Goal: Task Accomplishment & Management: Manage account settings

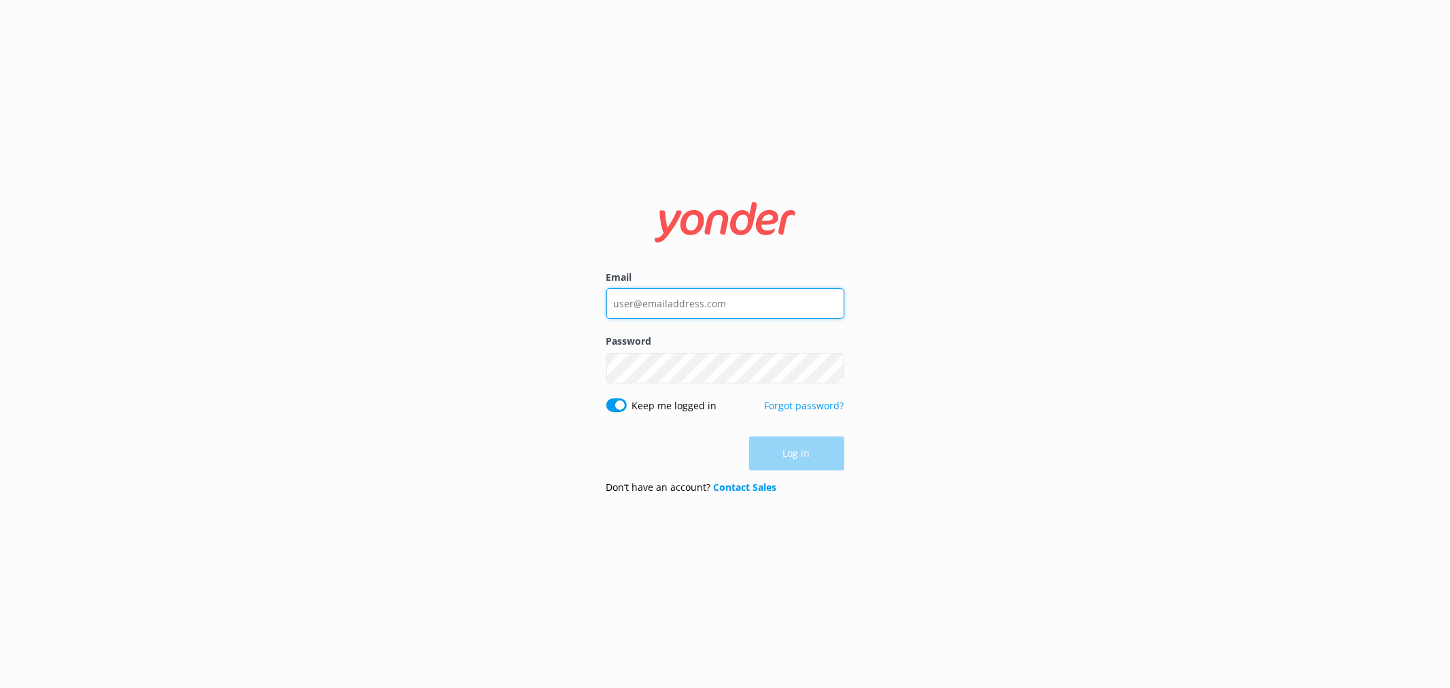
type input "[EMAIL_ADDRESS][DOMAIN_NAME]"
click at [807, 457] on div "Log in" at bounding box center [725, 454] width 238 height 34
click at [807, 456] on button "Log in" at bounding box center [796, 454] width 95 height 34
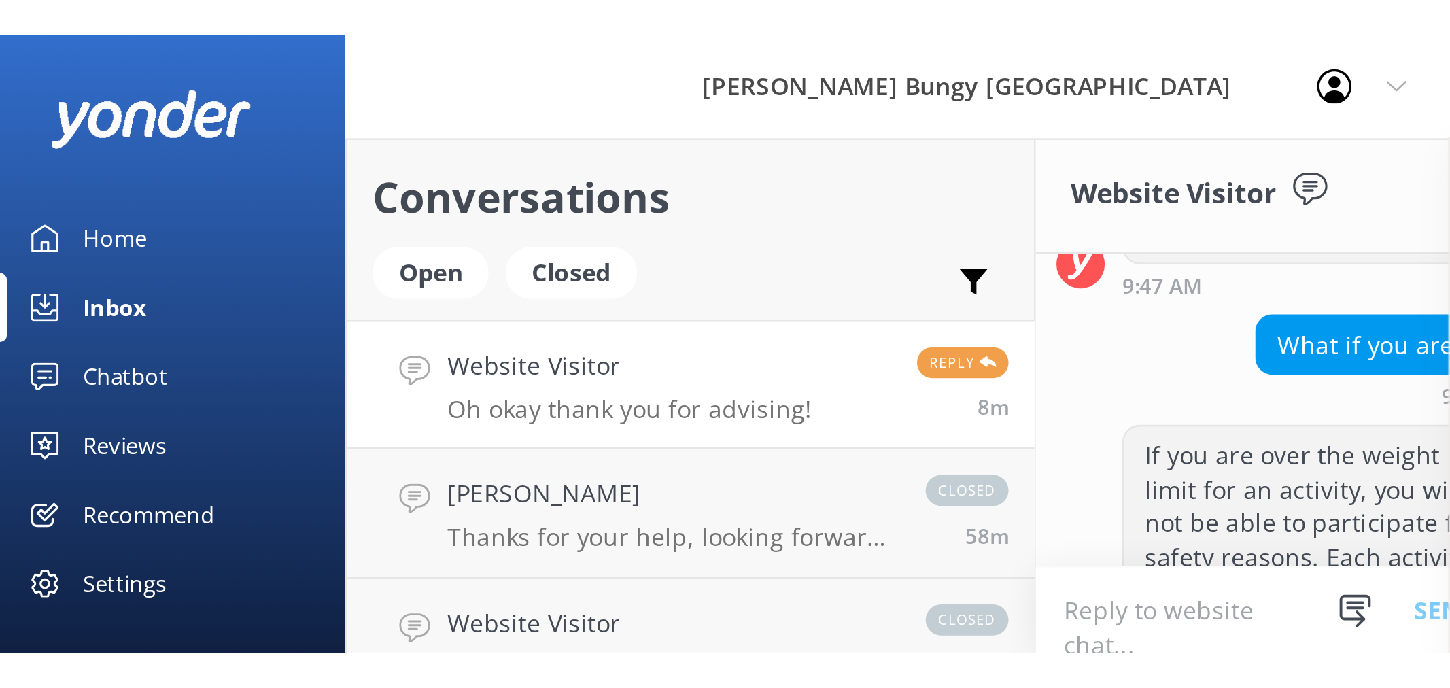
scroll to position [1142, 0]
